Goal: Information Seeking & Learning: Learn about a topic

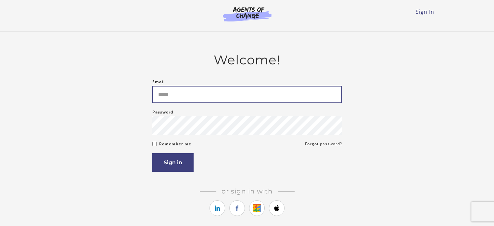
click at [224, 96] on input "Email" at bounding box center [247, 94] width 190 height 17
type input "**********"
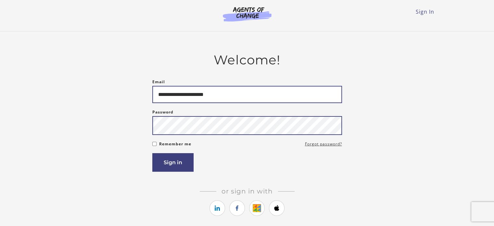
click at [152, 153] on button "Sign in" at bounding box center [172, 162] width 41 height 19
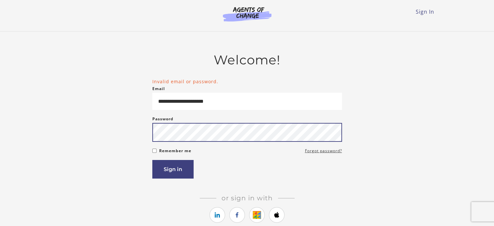
click at [152, 160] on button "Sign in" at bounding box center [172, 169] width 41 height 19
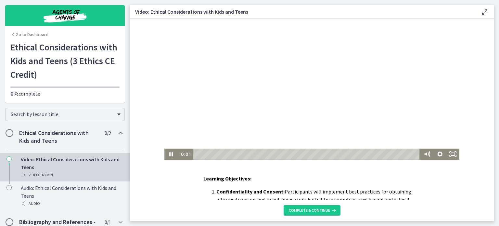
scroll to position [2, 0]
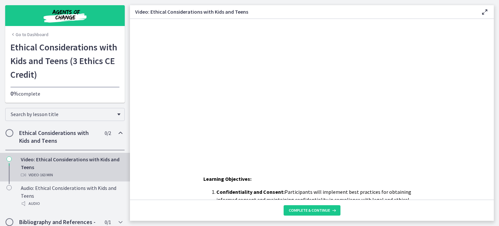
click at [307, 203] on footer "Complete & continue" at bounding box center [312, 210] width 364 height 21
click at [309, 211] on span "Complete & continue" at bounding box center [309, 210] width 41 height 5
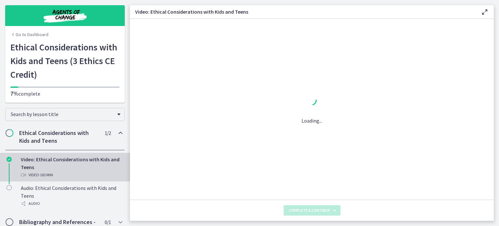
scroll to position [0, 0]
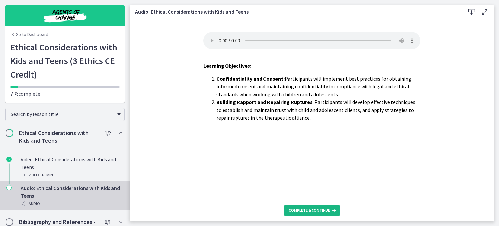
click at [309, 210] on span "Complete & continue" at bounding box center [309, 210] width 41 height 5
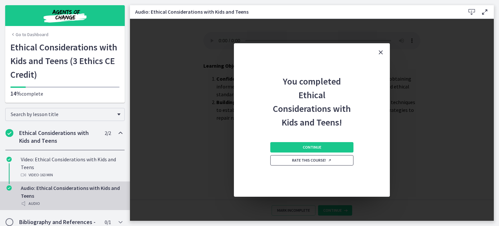
click at [294, 157] on link "Rate this course!" at bounding box center [311, 160] width 83 height 10
click at [302, 149] on button "Continue" at bounding box center [311, 147] width 83 height 10
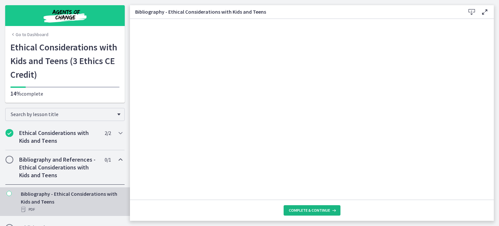
click at [300, 211] on span "Complete & continue" at bounding box center [309, 210] width 41 height 5
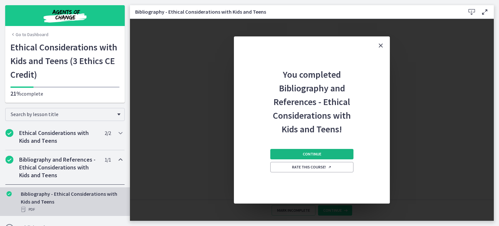
click at [320, 154] on span "Continue" at bounding box center [312, 153] width 19 height 5
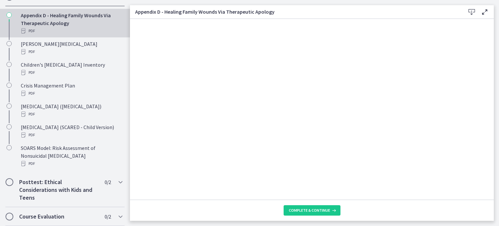
scroll to position [204, 0]
click at [62, 183] on h2 "Posttest: Ethical Considerations with Kids and Teens" at bounding box center [58, 189] width 79 height 23
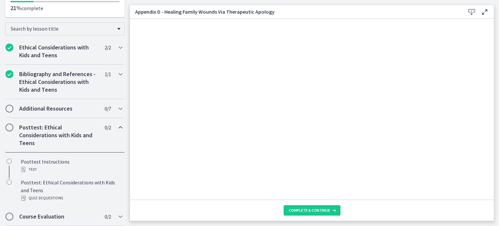
scroll to position [85, 0]
click at [68, 139] on h2 "Posttest: Ethical Considerations with Kids and Teens" at bounding box center [58, 135] width 79 height 23
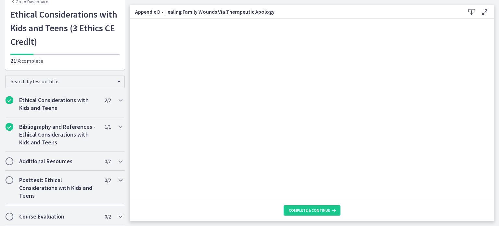
scroll to position [30, 0]
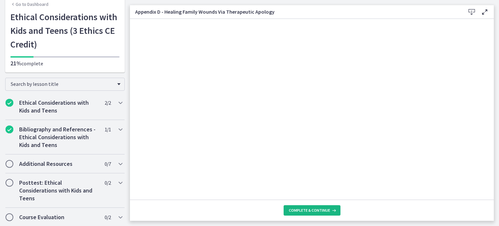
click at [308, 210] on span "Complete & continue" at bounding box center [309, 210] width 41 height 5
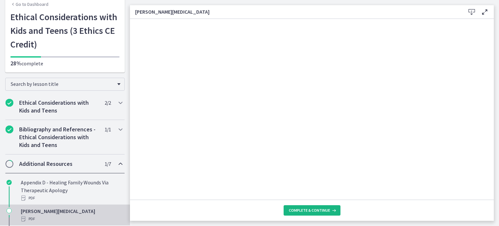
click at [308, 210] on span "Complete & continue" at bounding box center [309, 210] width 41 height 5
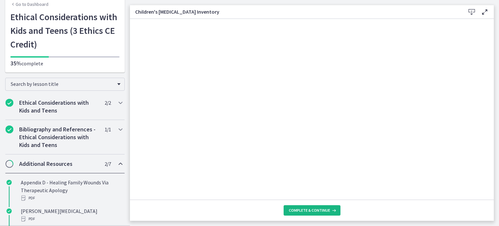
click at [308, 210] on span "Complete & continue" at bounding box center [309, 210] width 41 height 5
click at [312, 209] on span "Complete & continue" at bounding box center [309, 210] width 41 height 5
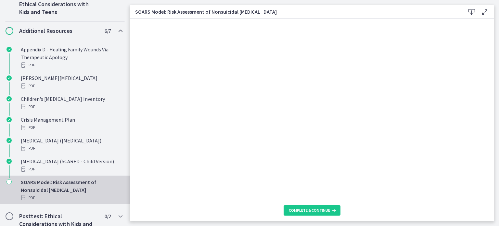
scroll to position [204, 0]
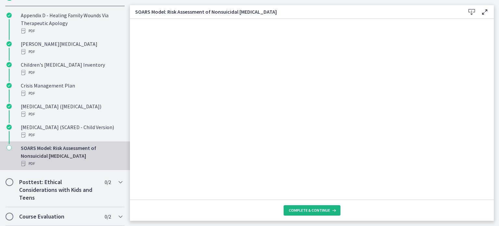
click at [334, 210] on icon at bounding box center [333, 210] width 7 height 5
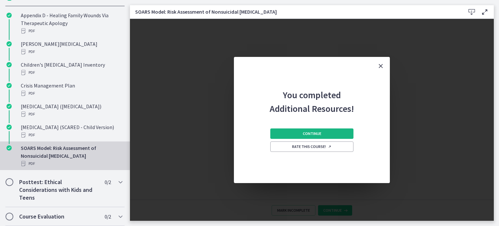
click at [329, 133] on button "Continue" at bounding box center [311, 133] width 83 height 10
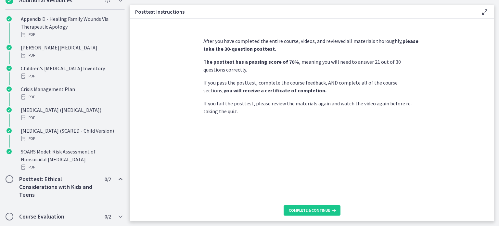
scroll to position [85, 0]
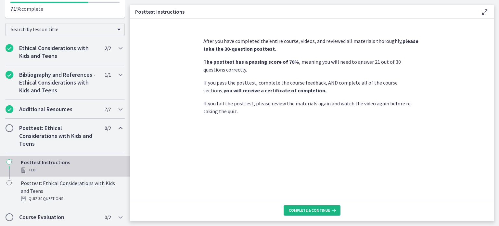
click at [311, 211] on span "Complete & continue" at bounding box center [309, 210] width 41 height 5
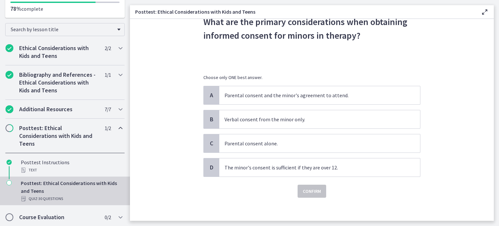
scroll to position [33, 0]
click at [394, 92] on p "Parental consent and the minor's agreement to attend." at bounding box center [313, 96] width 177 height 8
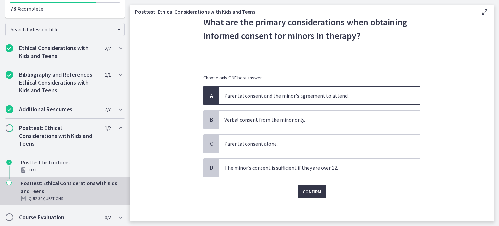
click at [303, 192] on span "Confirm" at bounding box center [312, 192] width 18 height 8
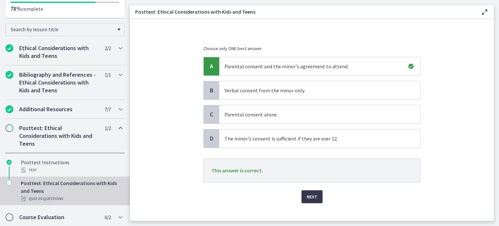
scroll to position [63, 0]
click at [311, 192] on span "Next" at bounding box center [312, 196] width 11 height 8
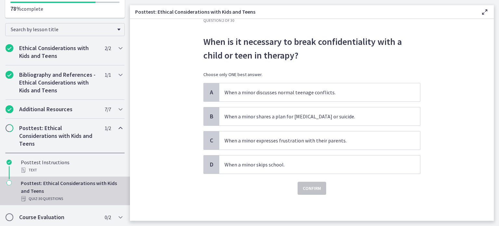
scroll to position [0, 0]
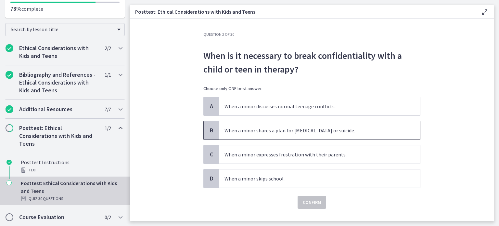
click at [377, 135] on span "When a minor shares a plan for self-harm or suicide." at bounding box center [319, 130] width 201 height 18
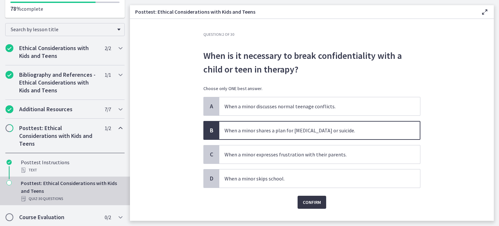
click at [303, 200] on span "Confirm" at bounding box center [312, 202] width 18 height 8
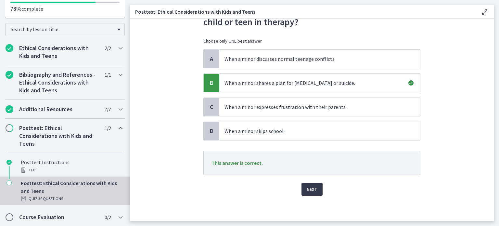
scroll to position [47, 0]
click at [309, 189] on span "Next" at bounding box center [312, 189] width 11 height 8
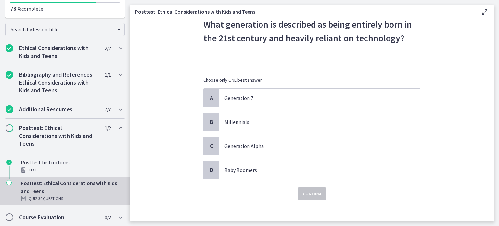
scroll to position [31, 0]
click at [350, 156] on div "A Generation Z B Millennials C Generation Alpha D Baby Boomers" at bounding box center [311, 134] width 217 height 91
click at [343, 148] on p "Generation Alpha" at bounding box center [313, 147] width 177 height 8
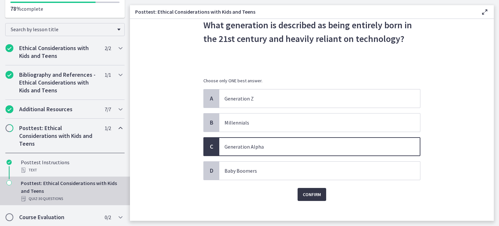
click at [308, 191] on span "Confirm" at bounding box center [312, 194] width 18 height 8
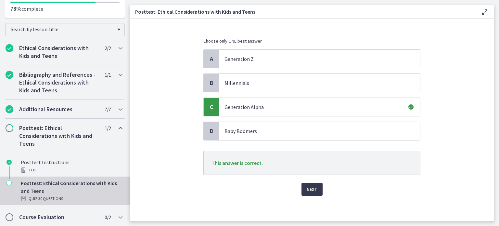
scroll to position [70, 0]
click at [319, 193] on button "Next" at bounding box center [312, 189] width 21 height 13
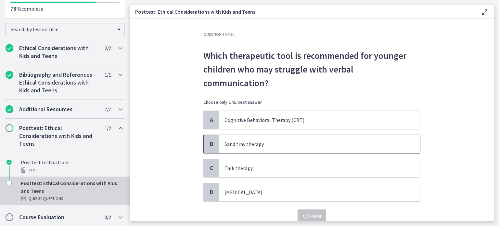
click at [338, 135] on span "Sand tray therapy" at bounding box center [319, 144] width 201 height 18
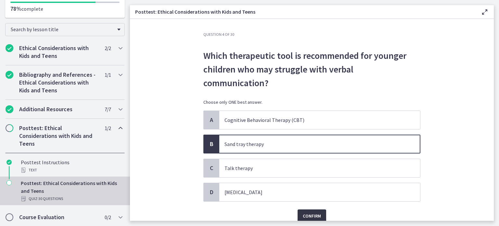
click at [309, 212] on span "Confirm" at bounding box center [312, 216] width 18 height 8
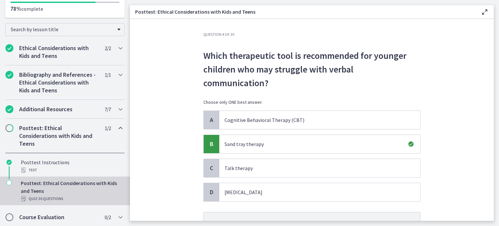
scroll to position [47, 0]
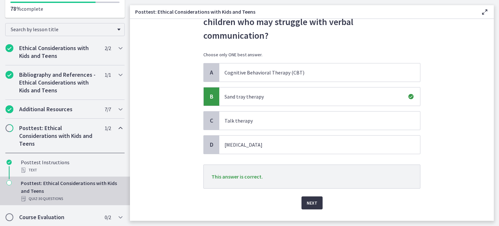
click at [315, 196] on button "Next" at bounding box center [312, 202] width 21 height 13
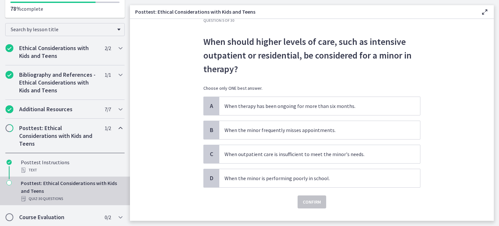
scroll to position [20, 0]
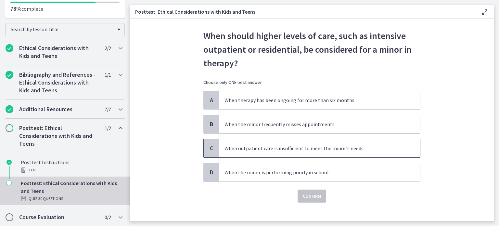
click at [385, 150] on p "When outpatient care is insufficient to meet the minor's needs." at bounding box center [313, 148] width 177 height 8
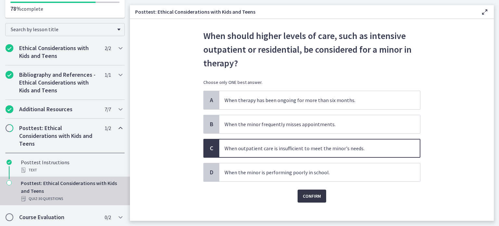
click at [305, 191] on button "Confirm" at bounding box center [312, 196] width 29 height 13
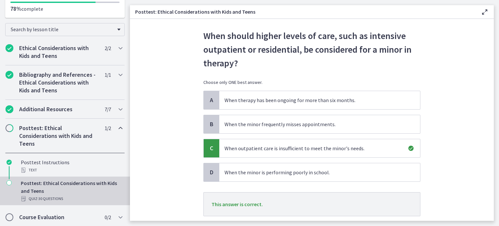
scroll to position [61, 0]
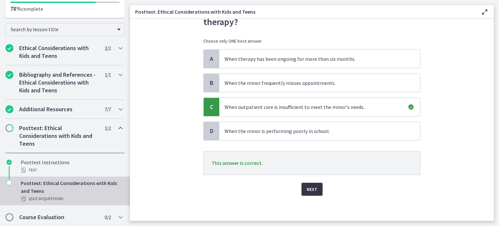
click at [308, 184] on button "Next" at bounding box center [312, 189] width 21 height 13
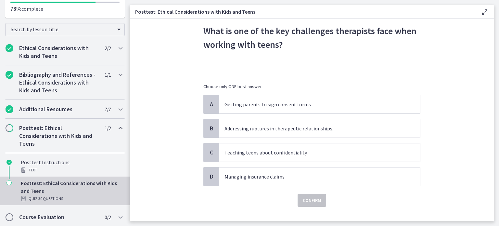
scroll to position [36, 0]
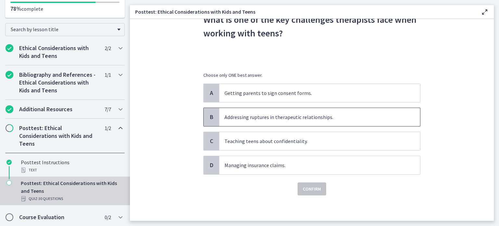
click at [394, 116] on p "Addressing ruptures in therapeutic relationships." at bounding box center [313, 117] width 177 height 8
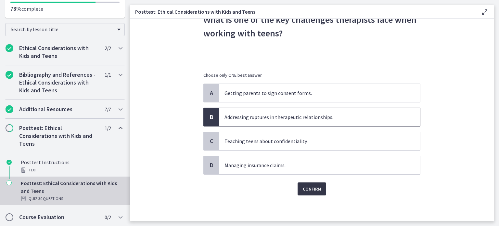
click at [312, 189] on span "Confirm" at bounding box center [312, 189] width 18 height 8
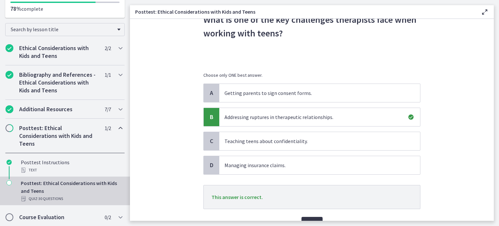
scroll to position [52, 0]
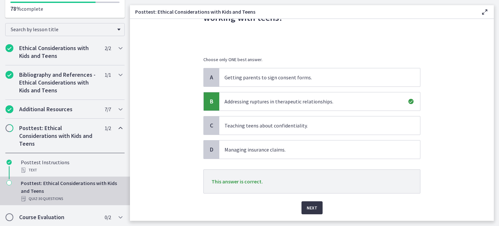
click at [307, 206] on span "Next" at bounding box center [312, 208] width 11 height 8
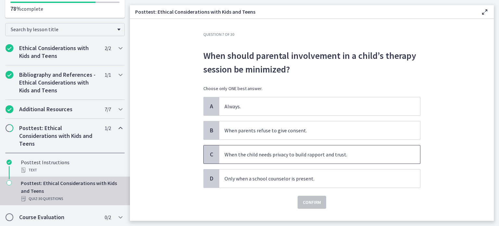
click at [361, 156] on p "When the child needs privacy to build rapport and trust." at bounding box center [313, 155] width 177 height 8
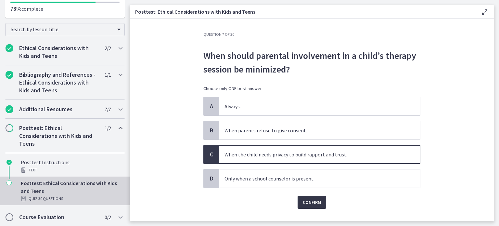
click at [309, 201] on span "Confirm" at bounding box center [312, 202] width 18 height 8
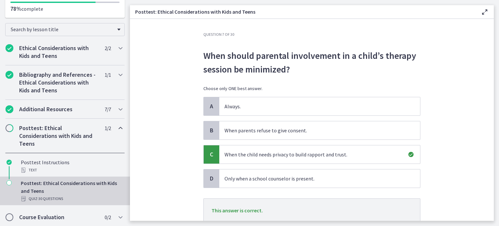
scroll to position [47, 0]
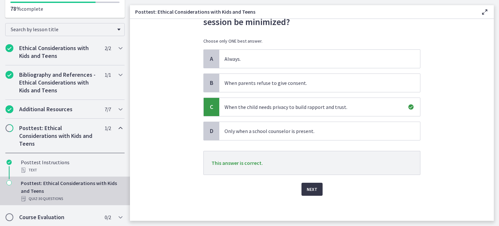
click at [308, 189] on span "Next" at bounding box center [312, 189] width 11 height 8
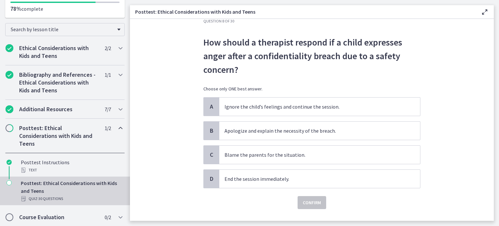
scroll to position [14, 0]
click at [373, 131] on p "Apologize and explain the necessity of the breach." at bounding box center [313, 130] width 177 height 8
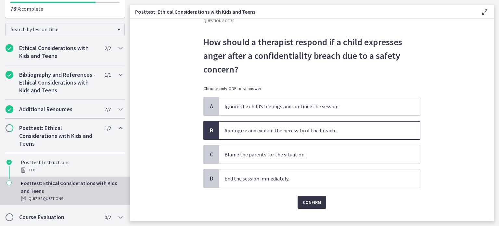
click at [310, 196] on button "Confirm" at bounding box center [312, 202] width 29 height 13
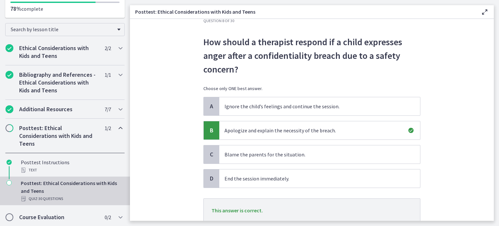
scroll to position [61, 0]
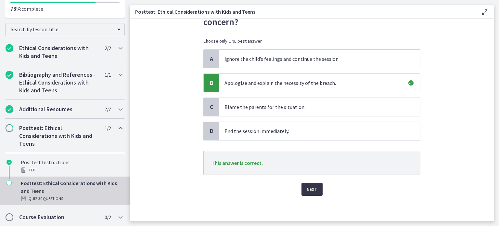
click at [314, 191] on span "Next" at bounding box center [312, 189] width 11 height 8
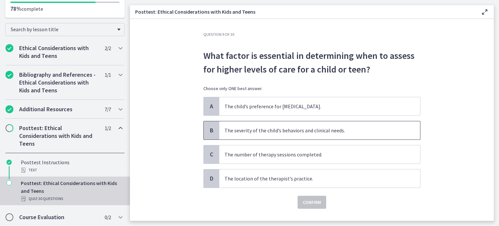
click at [335, 125] on span "The severity of the child’s behaviors and clinical needs." at bounding box center [319, 130] width 201 height 18
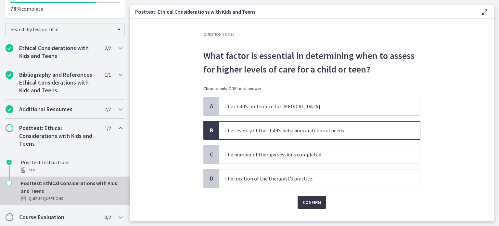
click at [298, 204] on button "Confirm" at bounding box center [312, 202] width 29 height 13
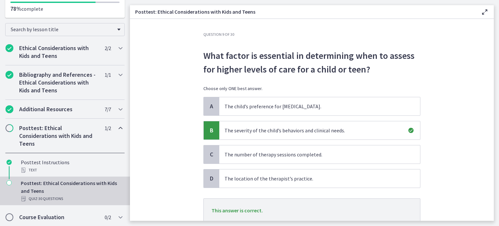
scroll to position [47, 0]
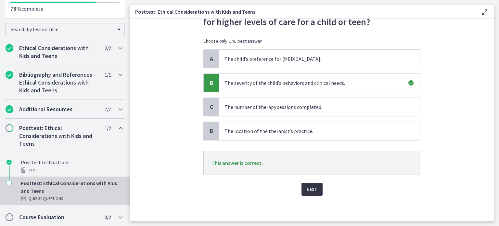
click at [314, 185] on span "Next" at bounding box center [312, 189] width 11 height 8
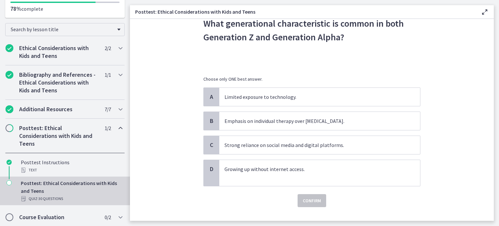
scroll to position [33, 0]
click at [385, 139] on span "Strong reliance on social media and digital platforms." at bounding box center [319, 145] width 201 height 18
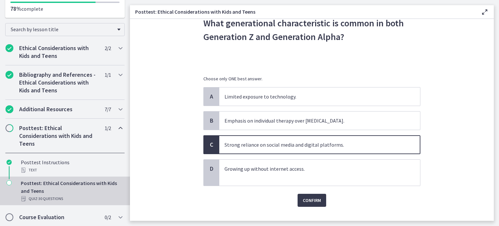
click at [305, 188] on div "Question 10 of 30 What generational characteristic is common in both Generation…" at bounding box center [312, 93] width 228 height 189
click at [303, 200] on span "Confirm" at bounding box center [312, 200] width 18 height 8
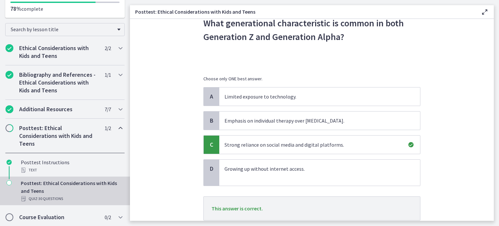
scroll to position [78, 0]
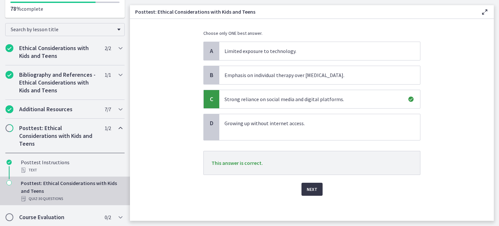
click at [307, 191] on span "Next" at bounding box center [312, 189] width 11 height 8
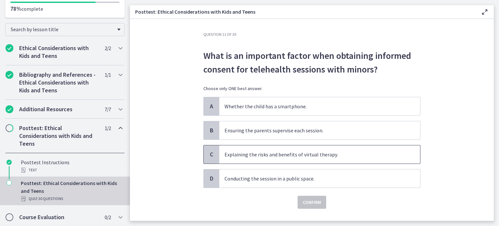
click at [328, 151] on p "Explaining the risks and benefits of virtual therapy." at bounding box center [313, 155] width 177 height 8
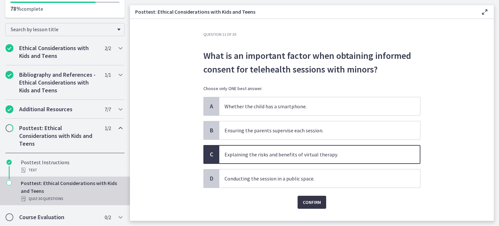
click at [314, 199] on span "Confirm" at bounding box center [312, 202] width 18 height 8
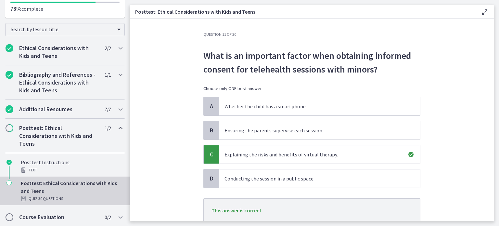
scroll to position [47, 0]
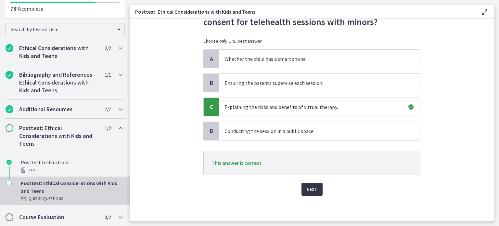
click at [307, 185] on span "Next" at bounding box center [312, 189] width 11 height 8
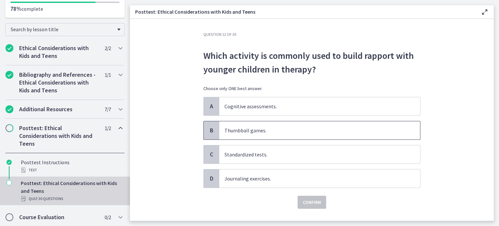
click at [356, 132] on p "Thumbball games." at bounding box center [313, 130] width 177 height 8
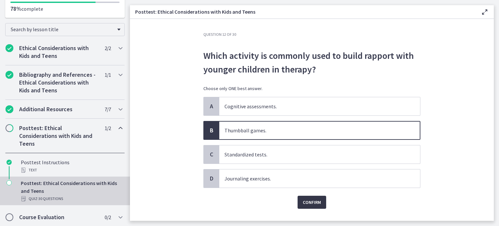
click at [313, 198] on span "Confirm" at bounding box center [312, 202] width 18 height 8
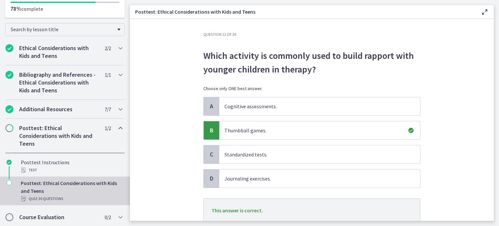
scroll to position [47, 0]
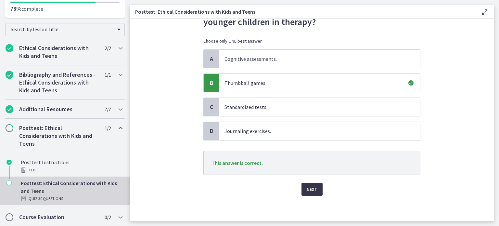
click at [313, 188] on span "Next" at bounding box center [312, 189] width 11 height 8
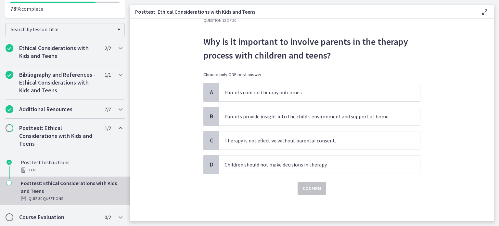
scroll to position [0, 0]
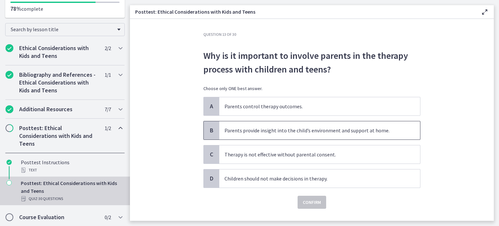
click at [375, 131] on p "Parents provide insight into the child’s environment and support at home." at bounding box center [313, 130] width 177 height 8
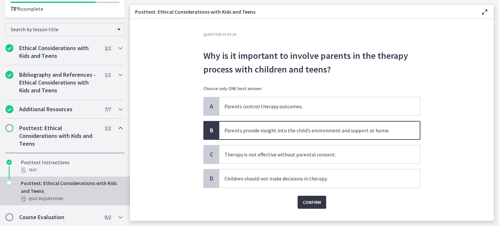
click at [303, 202] on span "Confirm" at bounding box center [312, 202] width 18 height 8
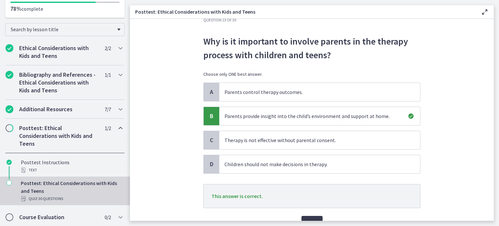
scroll to position [46, 0]
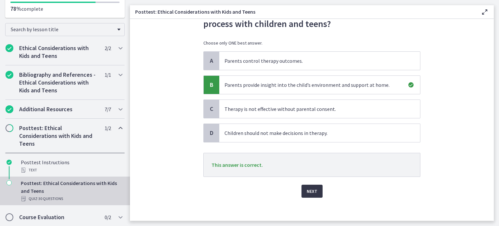
drag, startPoint x: 314, startPoint y: 197, endPoint x: 311, endPoint y: 192, distance: 5.5
click at [311, 175] on div "Question 13 of 30 Why is it important to involve parents in the therapy process…" at bounding box center [312, 80] width 228 height 189
click at [311, 192] on span "Next" at bounding box center [312, 191] width 11 height 8
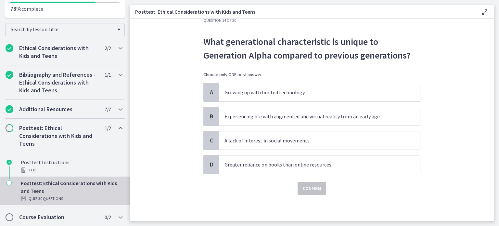
scroll to position [0, 0]
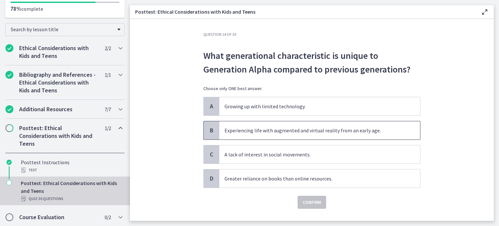
click at [381, 135] on span "Experiencing life with augmented and virtual reality from an early age." at bounding box center [319, 130] width 201 height 18
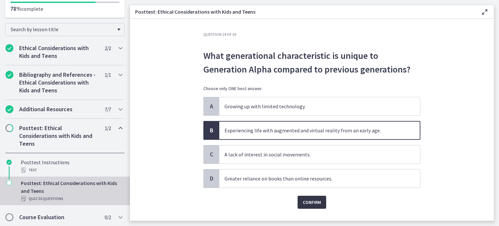
click at [315, 197] on button "Confirm" at bounding box center [312, 202] width 29 height 13
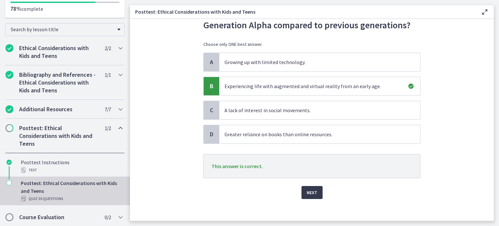
scroll to position [45, 0]
click at [311, 194] on span "Next" at bounding box center [312, 192] width 11 height 8
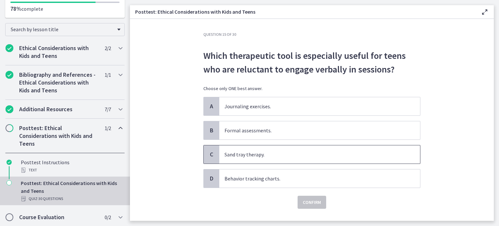
click at [314, 148] on span "Sand tray therapy." at bounding box center [319, 154] width 201 height 18
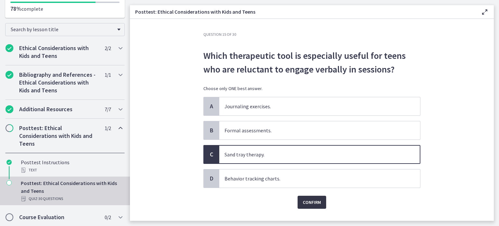
click at [309, 202] on span "Confirm" at bounding box center [312, 202] width 18 height 8
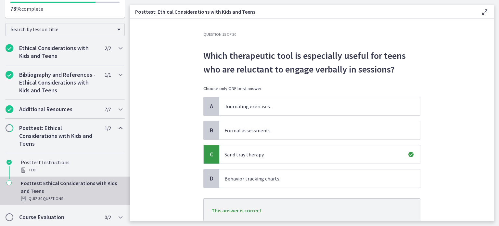
scroll to position [40, 0]
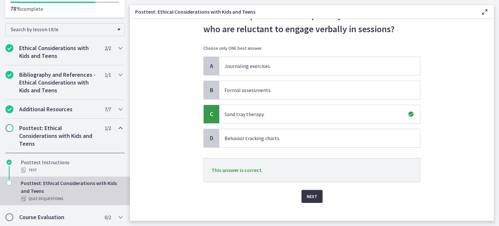
click at [309, 180] on div "Question 15 of 30 Which therapeutic tool is especially useful for teens who are…" at bounding box center [312, 86] width 228 height 189
click at [309, 193] on span "Next" at bounding box center [312, 196] width 11 height 8
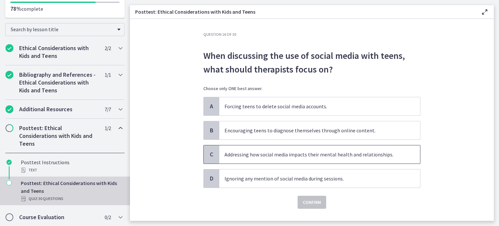
click at [376, 155] on p "Addressing how social media impacts their mental health and relationships." at bounding box center [313, 155] width 177 height 8
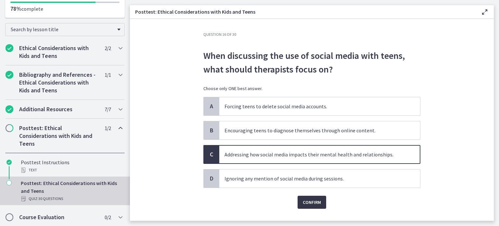
click at [307, 199] on span "Confirm" at bounding box center [312, 202] width 18 height 8
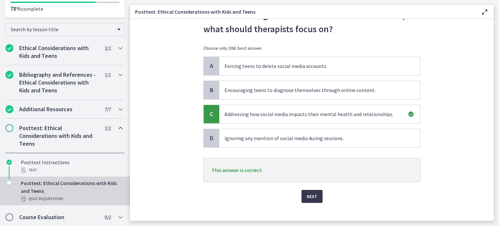
scroll to position [42, 0]
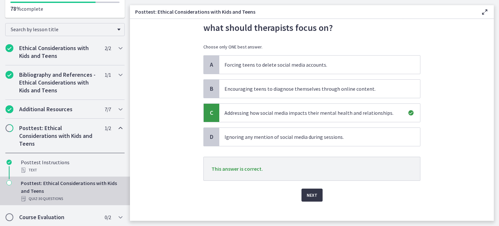
click at [319, 197] on button "Next" at bounding box center [312, 195] width 21 height 13
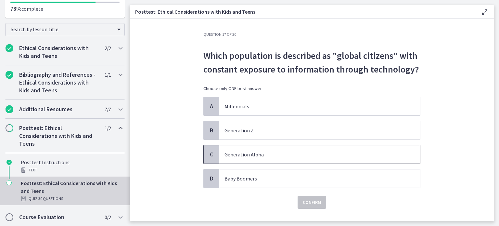
click at [335, 157] on p "Generation Alpha" at bounding box center [313, 155] width 177 height 8
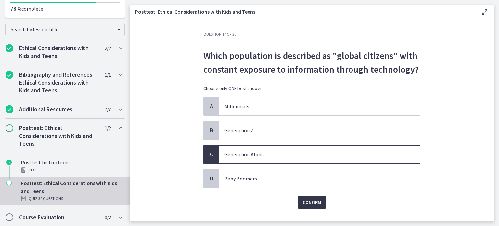
click at [306, 198] on span "Confirm" at bounding box center [312, 202] width 18 height 8
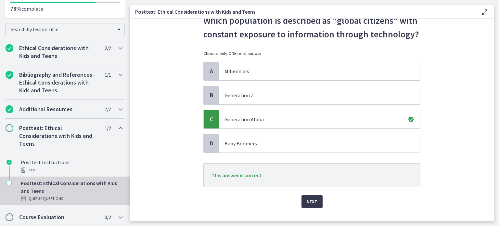
scroll to position [35, 0]
click at [314, 199] on span "Next" at bounding box center [312, 201] width 11 height 8
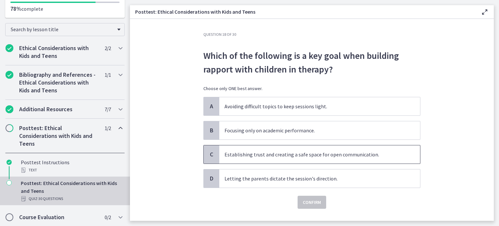
click at [376, 149] on span "Establishing trust and creating a safe space for open communication." at bounding box center [319, 154] width 201 height 18
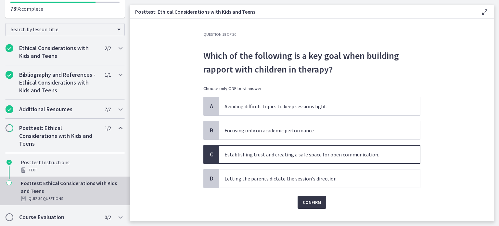
click at [309, 205] on span "Confirm" at bounding box center [312, 202] width 18 height 8
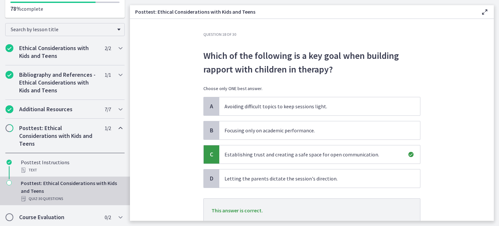
scroll to position [47, 0]
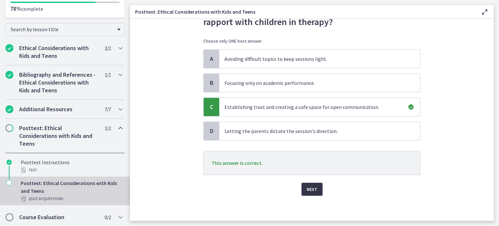
click at [317, 192] on button "Next" at bounding box center [312, 189] width 21 height 13
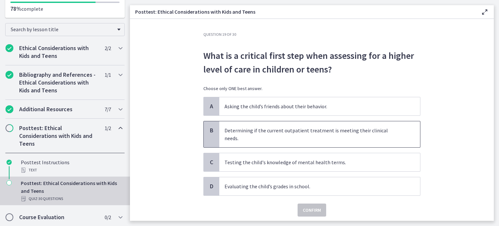
click at [402, 129] on span "Determining if the current outpatient treatment is meeting their clinical needs." at bounding box center [319, 134] width 201 height 26
click at [313, 206] on span "Confirm" at bounding box center [312, 210] width 18 height 8
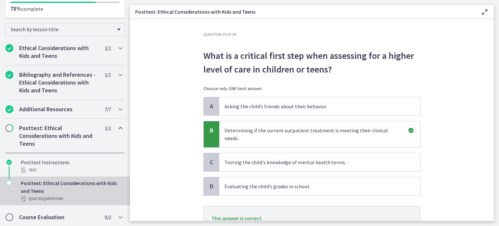
scroll to position [47, 0]
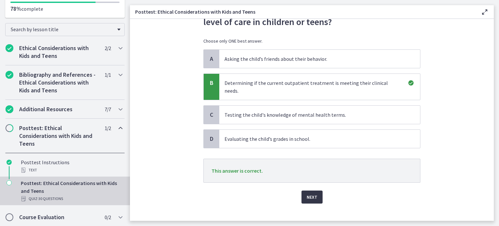
click at [308, 193] on span "Next" at bounding box center [312, 197] width 11 height 8
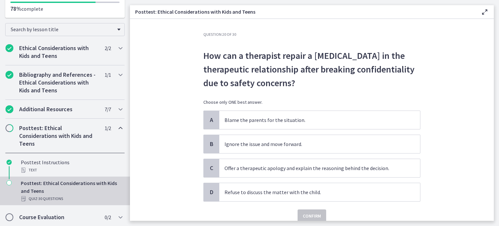
scroll to position [18, 0]
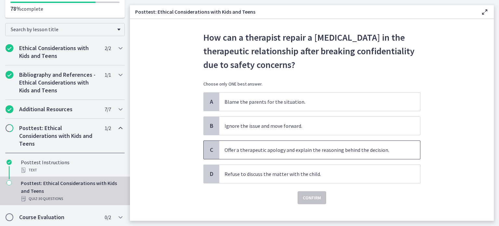
click at [345, 152] on p "Offer a therapeutic apology and explain the reasoning behind the decision." at bounding box center [313, 150] width 177 height 8
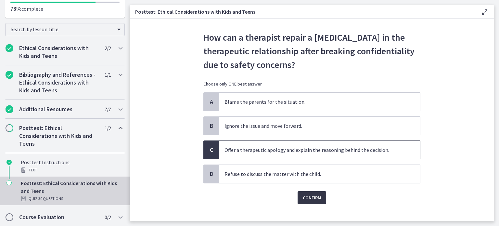
click at [310, 194] on span "Confirm" at bounding box center [312, 198] width 18 height 8
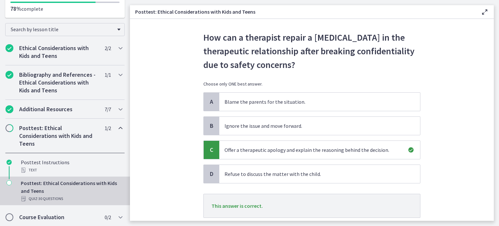
scroll to position [61, 0]
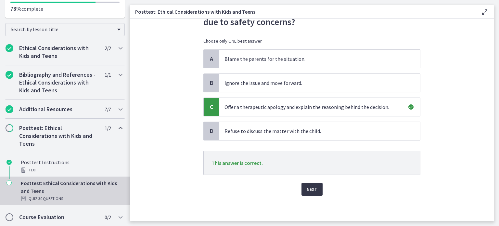
click at [308, 186] on span "Next" at bounding box center [312, 189] width 11 height 8
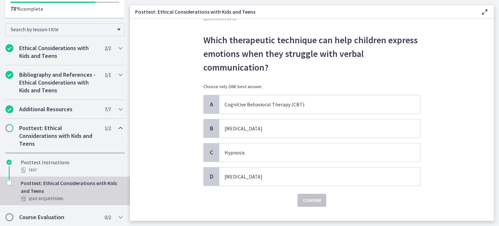
scroll to position [16, 0]
click at [357, 126] on p "Play therapy" at bounding box center [313, 128] width 177 height 8
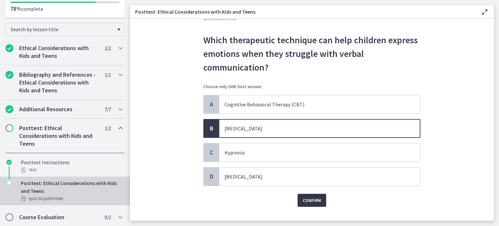
click at [308, 201] on span "Confirm" at bounding box center [312, 200] width 18 height 8
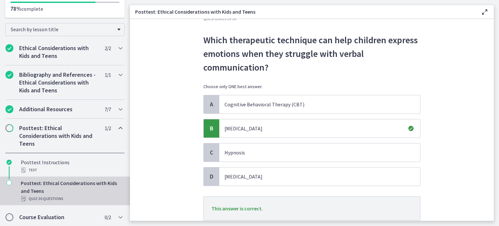
scroll to position [59, 0]
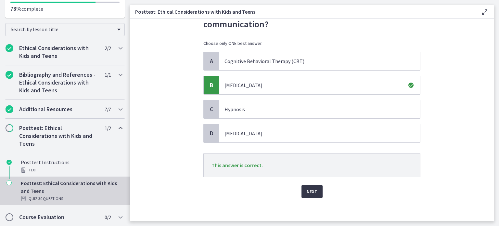
click at [310, 190] on span "Next" at bounding box center [312, 192] width 11 height 8
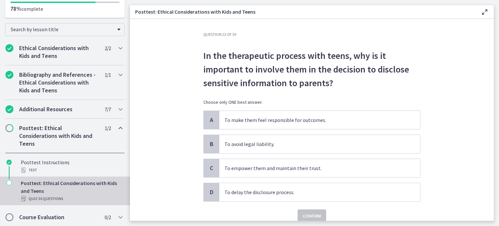
scroll to position [18, 0]
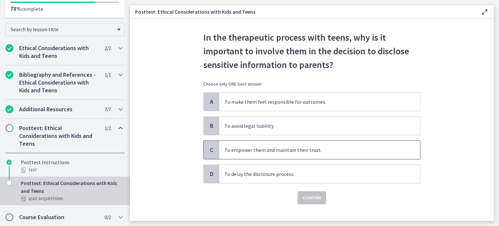
click at [369, 147] on p "To empower them and maintain their trust." at bounding box center [313, 150] width 177 height 8
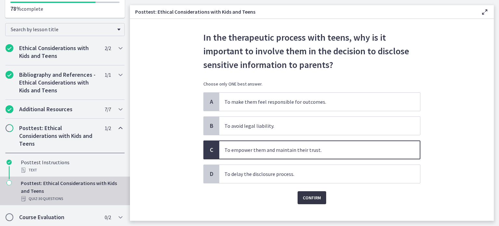
click at [309, 198] on span "Confirm" at bounding box center [312, 198] width 18 height 8
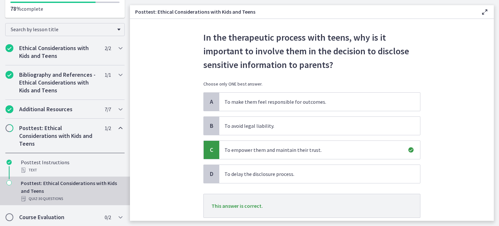
scroll to position [61, 0]
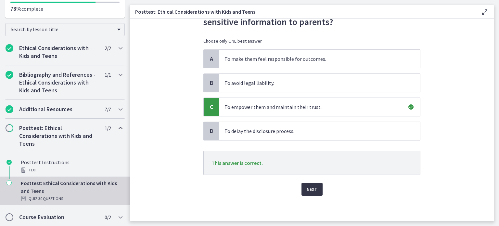
click at [308, 191] on span "Next" at bounding box center [312, 189] width 11 height 8
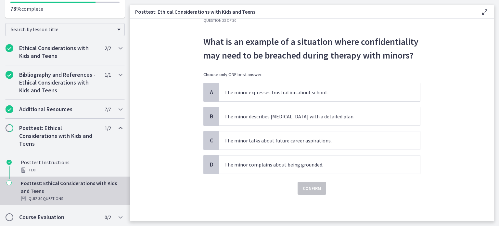
scroll to position [0, 0]
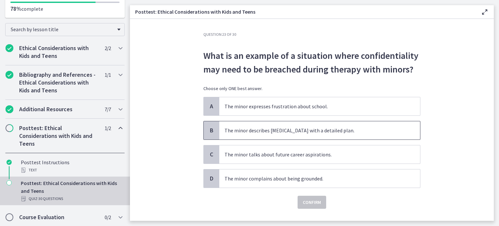
click at [385, 132] on p "The minor describes suicidal ideation with a detailed plan." at bounding box center [313, 130] width 177 height 8
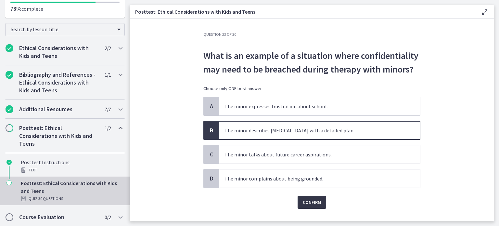
click at [308, 200] on span "Confirm" at bounding box center [312, 202] width 18 height 8
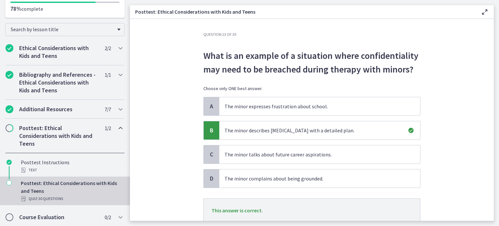
scroll to position [47, 0]
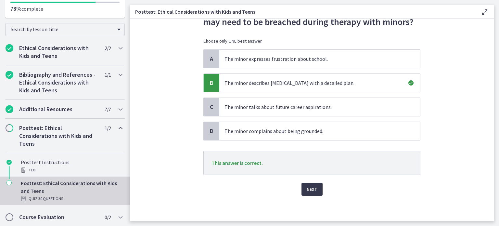
click at [307, 173] on div "Question 23 of 30 What is an example of a situation where confidentiality may n…" at bounding box center [312, 78] width 228 height 189
click at [307, 191] on span "Next" at bounding box center [312, 189] width 11 height 8
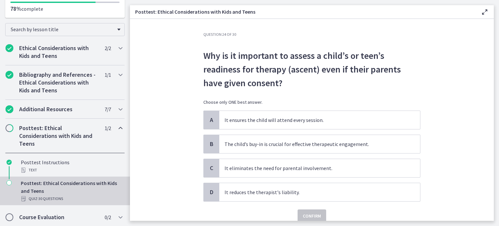
scroll to position [14, 0]
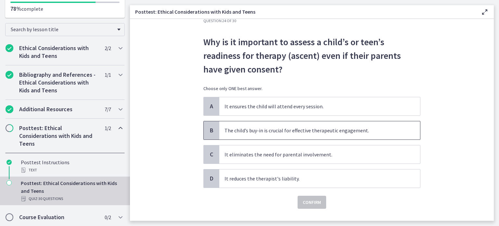
click at [391, 133] on p "The child’s buy-in is crucial for effective therapeutic engagement." at bounding box center [313, 130] width 177 height 8
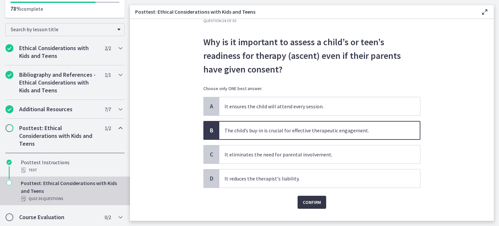
click at [318, 197] on button "Confirm" at bounding box center [312, 202] width 29 height 13
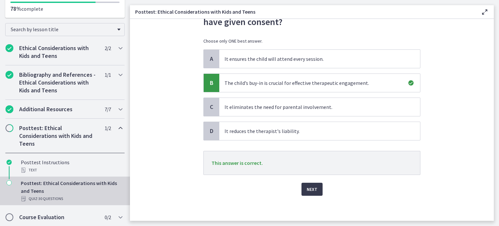
scroll to position [61, 0]
click at [315, 189] on button "Next" at bounding box center [312, 189] width 21 height 13
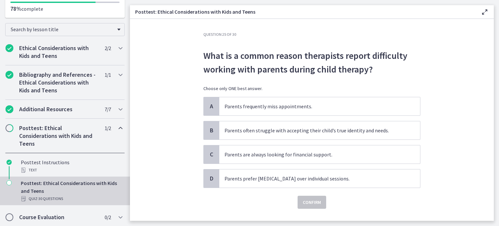
scroll to position [13, 0]
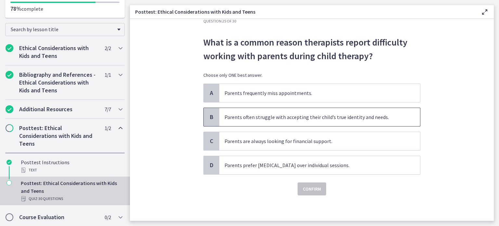
click at [393, 118] on p "Parents often struggle with accepting their child’s true identity and needs." at bounding box center [313, 117] width 177 height 8
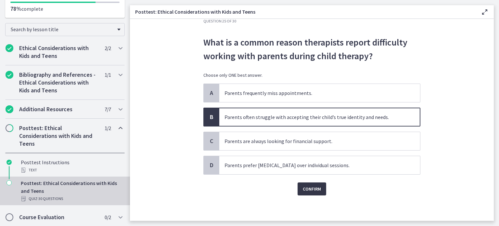
click at [306, 190] on span "Confirm" at bounding box center [312, 189] width 18 height 8
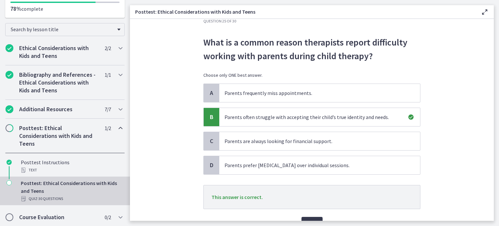
scroll to position [47, 0]
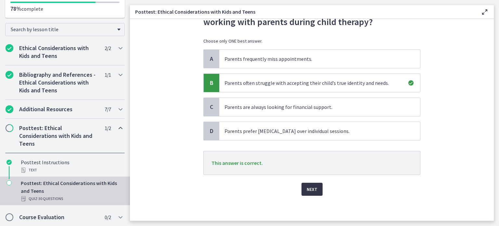
click at [309, 189] on span "Next" at bounding box center [312, 189] width 11 height 8
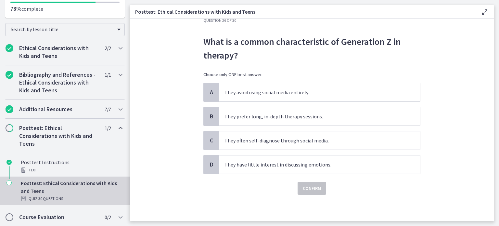
scroll to position [0, 0]
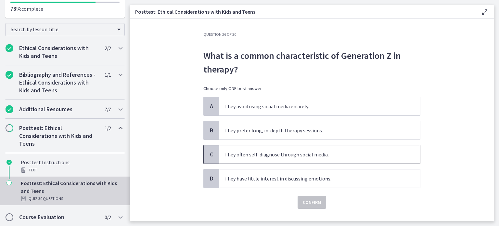
click at [342, 158] on p "They often self-diagnose through social media." at bounding box center [313, 155] width 177 height 8
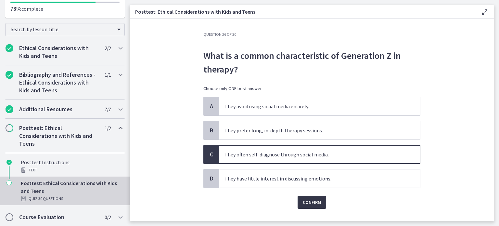
click at [306, 201] on span "Confirm" at bounding box center [312, 202] width 18 height 8
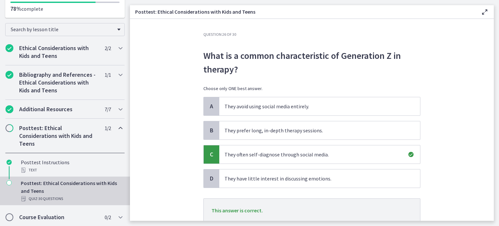
scroll to position [47, 0]
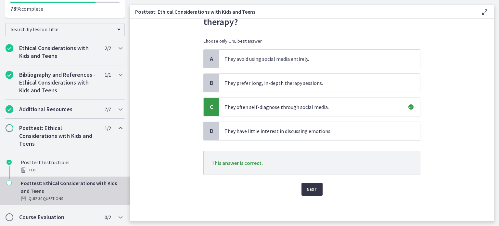
click at [302, 193] on button "Next" at bounding box center [312, 189] width 21 height 13
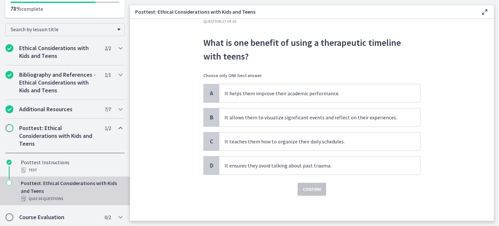
scroll to position [13, 0]
click at [396, 111] on span "It allows them to visualize significant events and reflect on their experiences." at bounding box center [319, 117] width 201 height 18
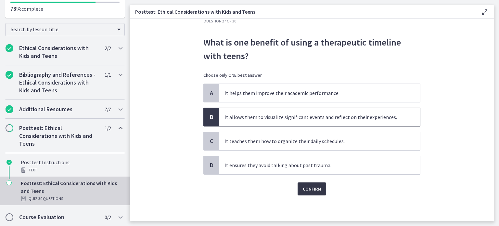
click at [314, 185] on span "Confirm" at bounding box center [312, 189] width 18 height 8
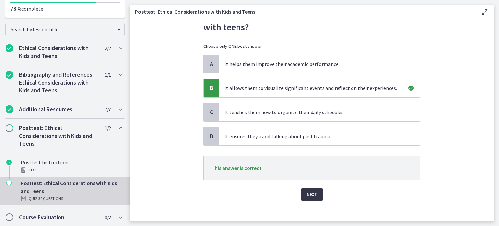
scroll to position [43, 0]
click at [312, 199] on button "Next" at bounding box center [312, 194] width 21 height 13
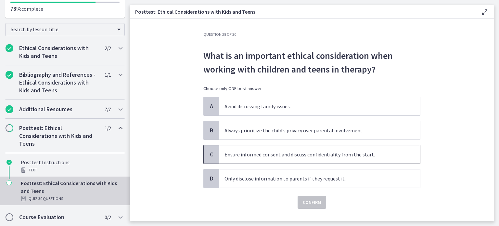
click at [378, 156] on p "Ensure informed consent and discuss confidentiality from the start." at bounding box center [313, 155] width 177 height 8
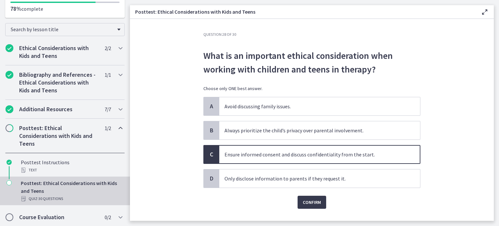
click at [303, 211] on div "Question 28 of 30 What is an important ethical consideration when working with …" at bounding box center [312, 126] width 228 height 189
click at [309, 204] on span "Confirm" at bounding box center [312, 202] width 18 height 8
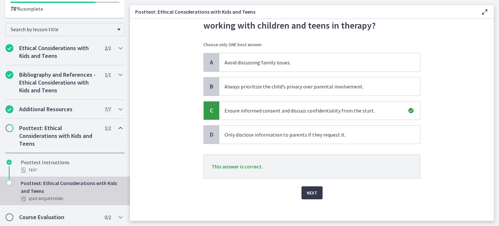
scroll to position [44, 0]
click at [310, 194] on span "Next" at bounding box center [312, 193] width 11 height 8
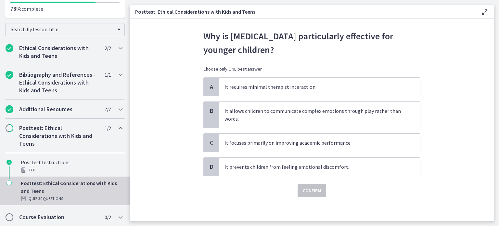
scroll to position [20, 0]
click at [365, 119] on p "It allows children to communicate complex emotions through play rather than wor…" at bounding box center [313, 114] width 177 height 16
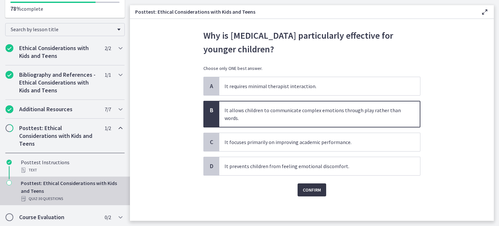
click at [305, 186] on span "Confirm" at bounding box center [312, 190] width 18 height 8
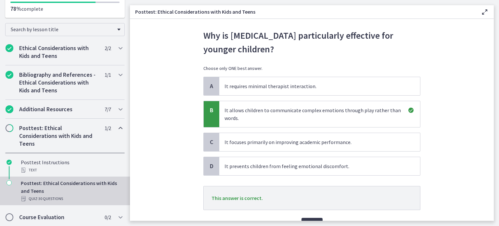
scroll to position [55, 0]
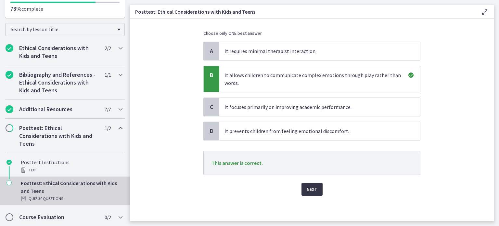
click at [309, 183] on button "Next" at bounding box center [312, 189] width 21 height 13
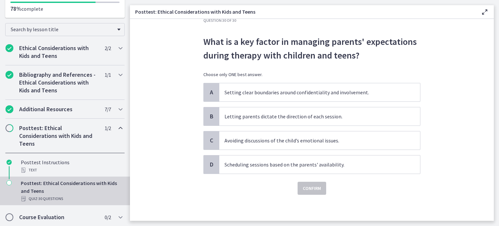
scroll to position [0, 0]
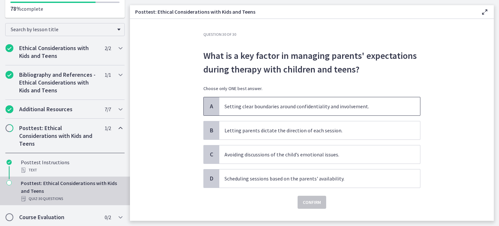
click at [400, 102] on span "Setting clear boundaries around confidentiality and involvement." at bounding box center [319, 106] width 201 height 18
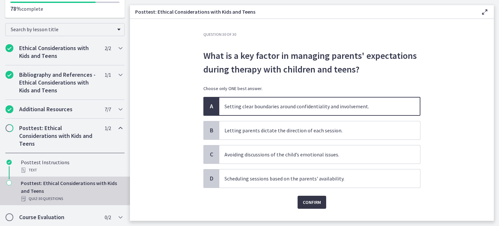
click at [309, 200] on span "Confirm" at bounding box center [312, 202] width 18 height 8
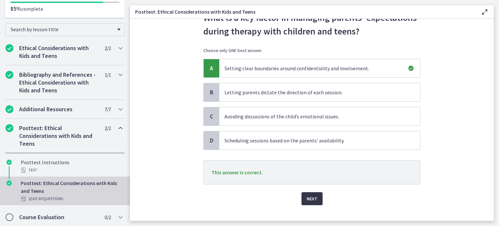
scroll to position [42, 0]
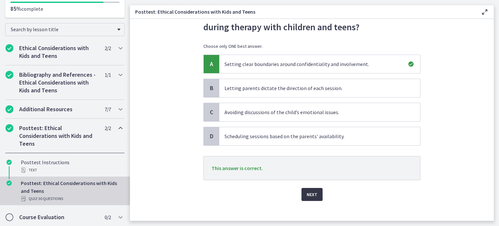
click at [310, 194] on span "Next" at bounding box center [312, 194] width 11 height 8
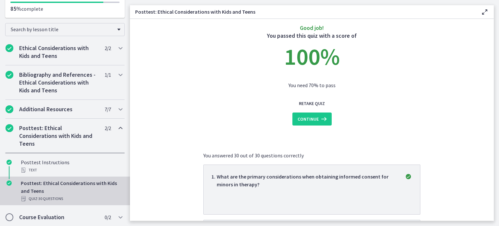
scroll to position [0, 0]
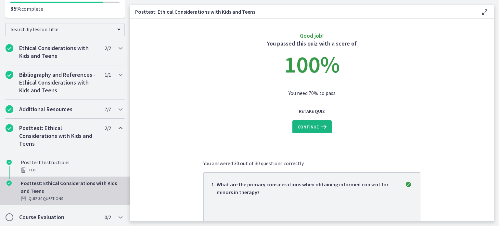
click at [319, 126] on icon at bounding box center [323, 127] width 9 height 8
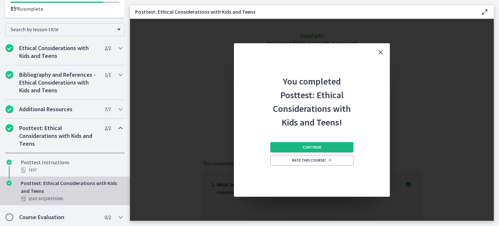
click at [318, 148] on span "Continue" at bounding box center [312, 147] width 19 height 5
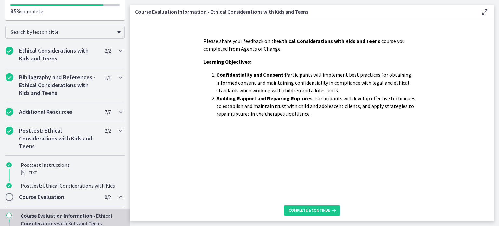
scroll to position [85, 0]
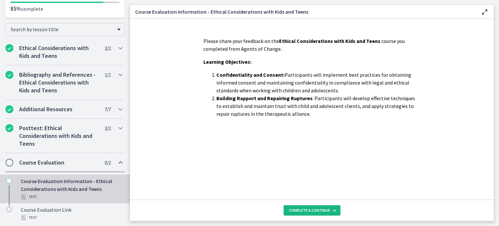
click at [313, 208] on span "Complete & continue" at bounding box center [309, 210] width 41 height 5
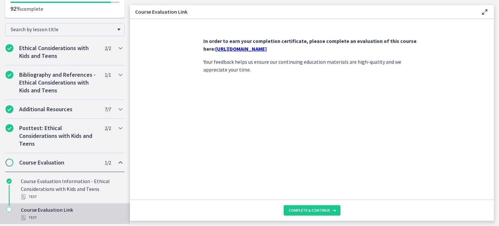
click at [267, 48] on link "https://forms.gle/NHq1DmrK6XcgvnNz7" at bounding box center [241, 49] width 51 height 7
click at [307, 217] on footer "Complete & continue" at bounding box center [312, 210] width 364 height 21
click at [305, 211] on span "Complete & continue" at bounding box center [309, 210] width 41 height 5
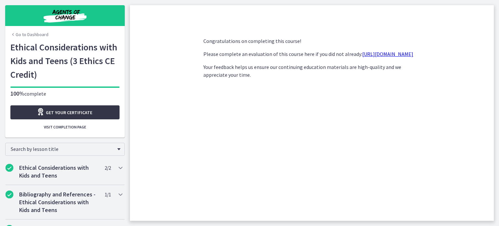
click at [83, 117] on div "Get your certificate" at bounding box center [65, 112] width 56 height 9
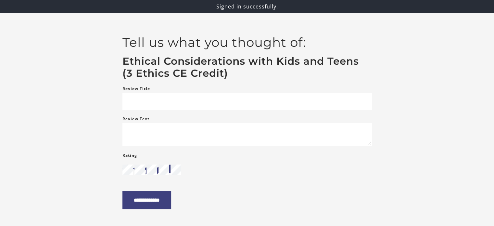
scroll to position [7, 0]
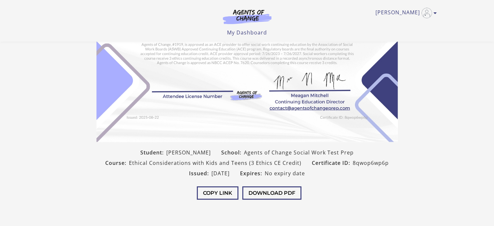
scroll to position [87, 0]
click at [278, 192] on button "Download PDF" at bounding box center [271, 192] width 59 height 13
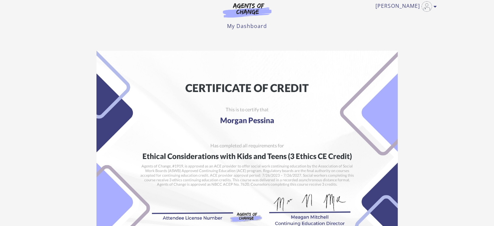
scroll to position [0, 0]
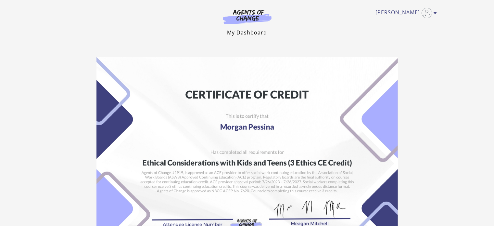
click at [242, 30] on link "My Dashboard" at bounding box center [247, 32] width 40 height 7
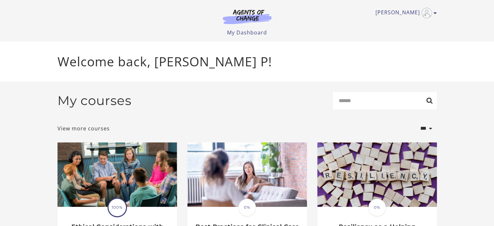
click at [418, 7] on div "Morgan P My Account Support Sign Out Toggle menu Menu My Dashboard My Account S…" at bounding box center [248, 18] width 380 height 36
click at [425, 14] on img "Toggle menu" at bounding box center [427, 13] width 10 height 10
click at [412, 24] on link "My Account" at bounding box center [410, 23] width 57 height 11
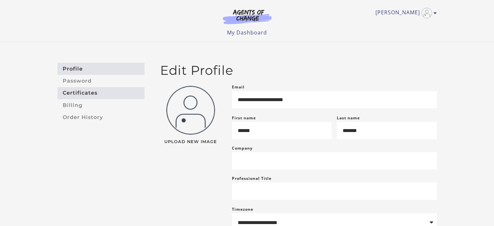
click at [91, 93] on link "Certificates" at bounding box center [101, 93] width 87 height 12
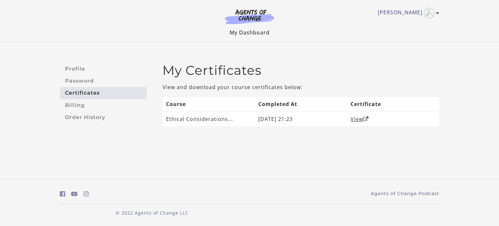
click at [266, 33] on link "My Dashboard" at bounding box center [250, 32] width 40 height 7
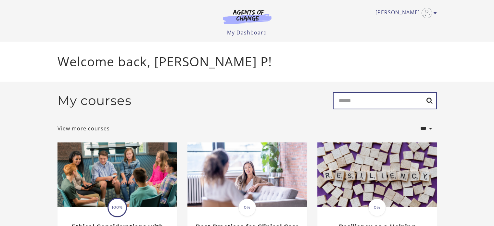
click at [362, 109] on input "Search" at bounding box center [385, 100] width 104 height 17
type input "*******"
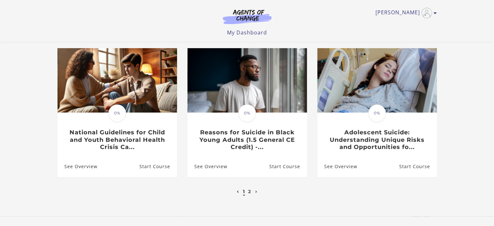
scroll to position [206, 0]
click at [250, 195] on link "2" at bounding box center [249, 192] width 3 height 6
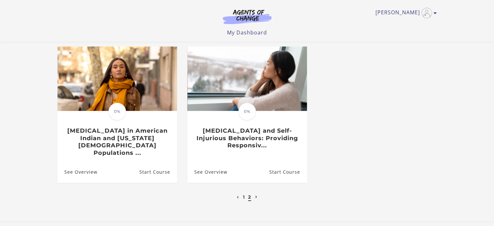
scroll to position [69, 0]
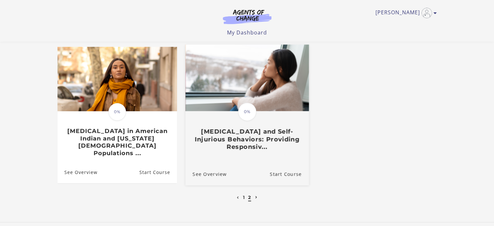
click at [249, 148] on h3 "[MEDICAL_DATA] and Self-Injurious Behaviors: Providing Responsiv..." at bounding box center [246, 139] width 109 height 23
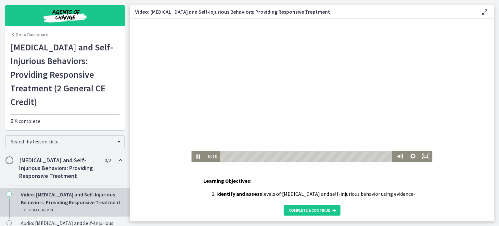
click at [305, 100] on div at bounding box center [311, 90] width 241 height 143
click at [38, 35] on link "Go to Dashboard" at bounding box center [29, 34] width 38 height 7
